Goal: Information Seeking & Learning: Learn about a topic

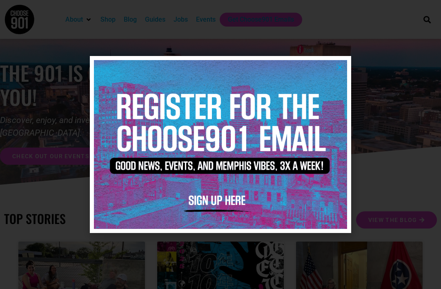
click at [342, 69] on icon "Close" at bounding box center [340, 67] width 6 height 6
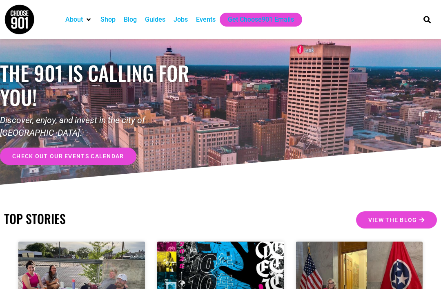
click at [183, 23] on div "Jobs" at bounding box center [181, 20] width 14 height 10
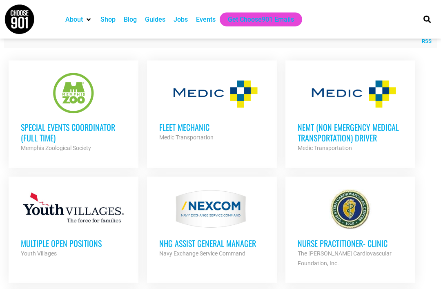
scroll to position [324, 0]
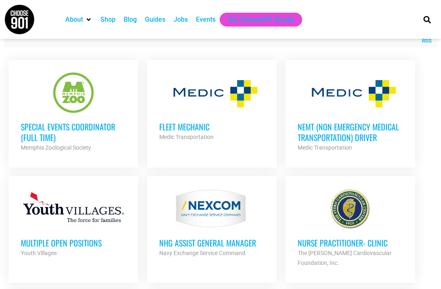
click at [52, 105] on div at bounding box center [73, 92] width 105 height 41
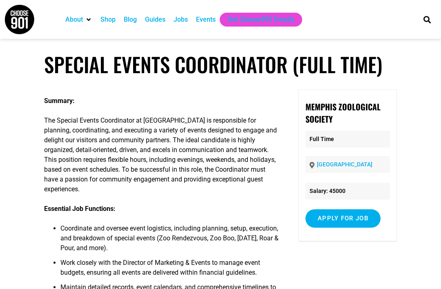
click at [183, 23] on div "Jobs" at bounding box center [181, 20] width 14 height 10
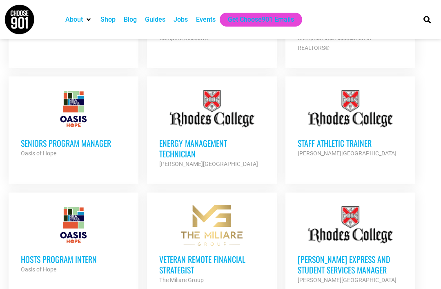
scroll to position [790, 0]
